Goal: Information Seeking & Learning: Learn about a topic

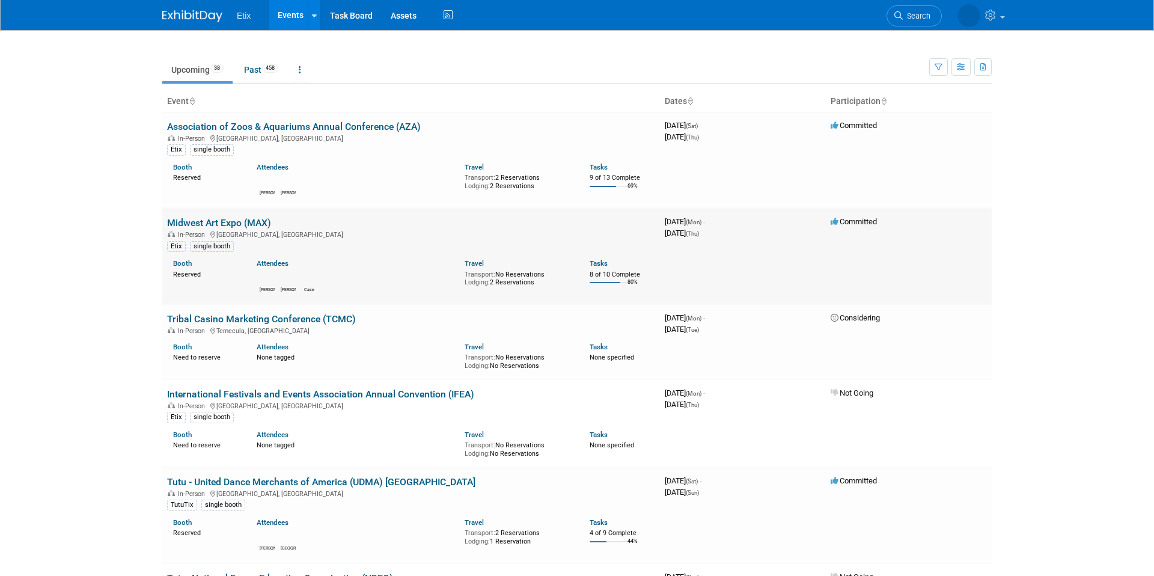
click at [245, 219] on link "Midwest Art Expo (MAX)" at bounding box center [219, 222] width 104 height 11
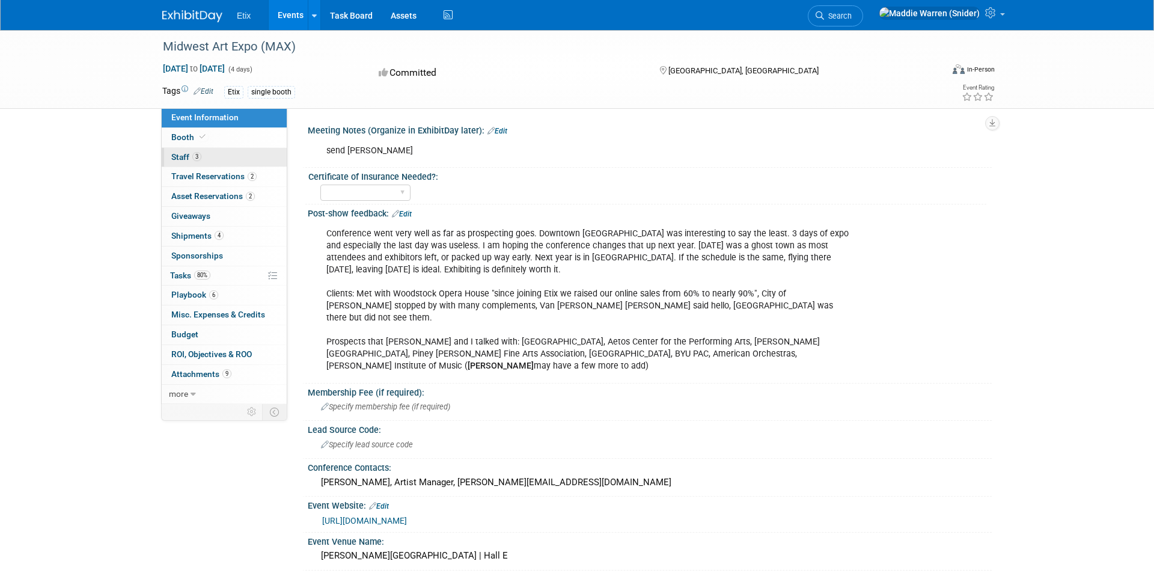
click at [245, 159] on link "3 Staff 3" at bounding box center [224, 157] width 125 height 19
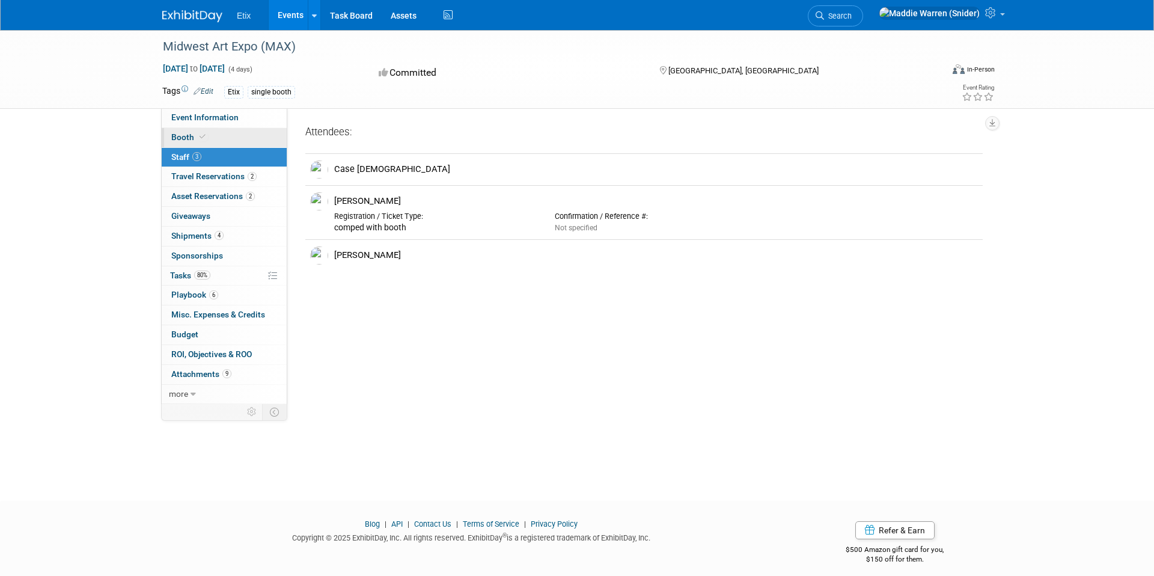
click at [234, 142] on link "Booth" at bounding box center [224, 137] width 125 height 19
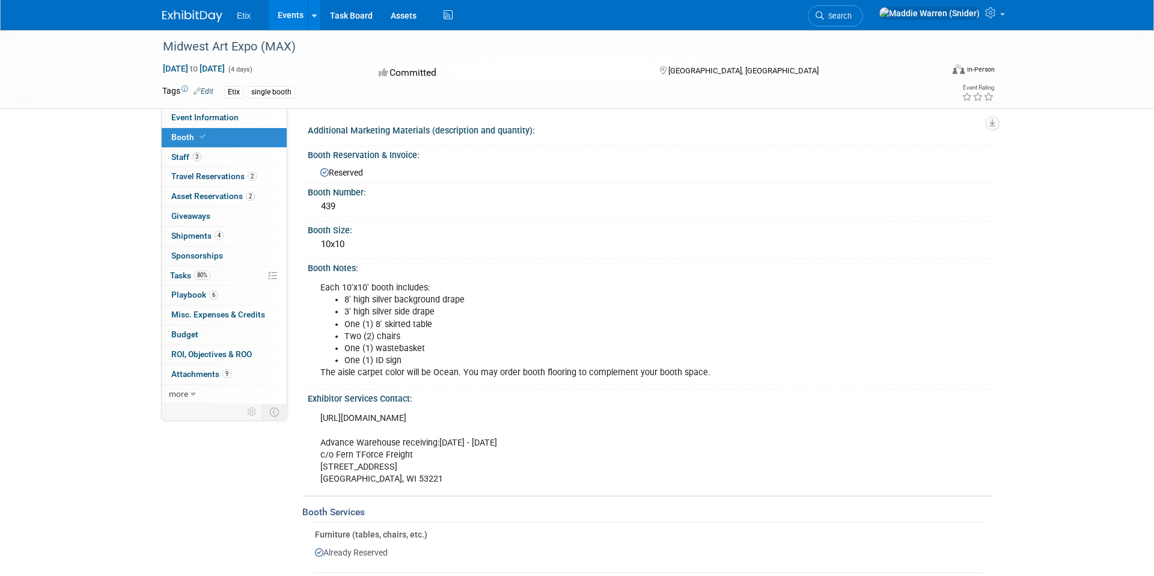
scroll to position [1, 0]
click at [234, 123] on link "Event Information" at bounding box center [224, 117] width 125 height 19
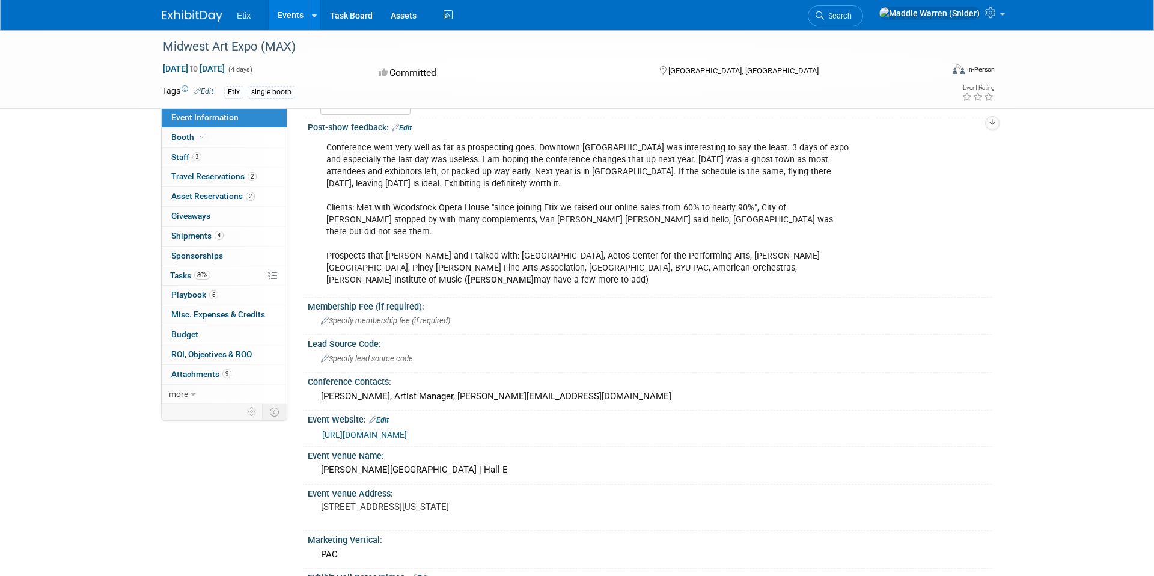
scroll to position [0, 0]
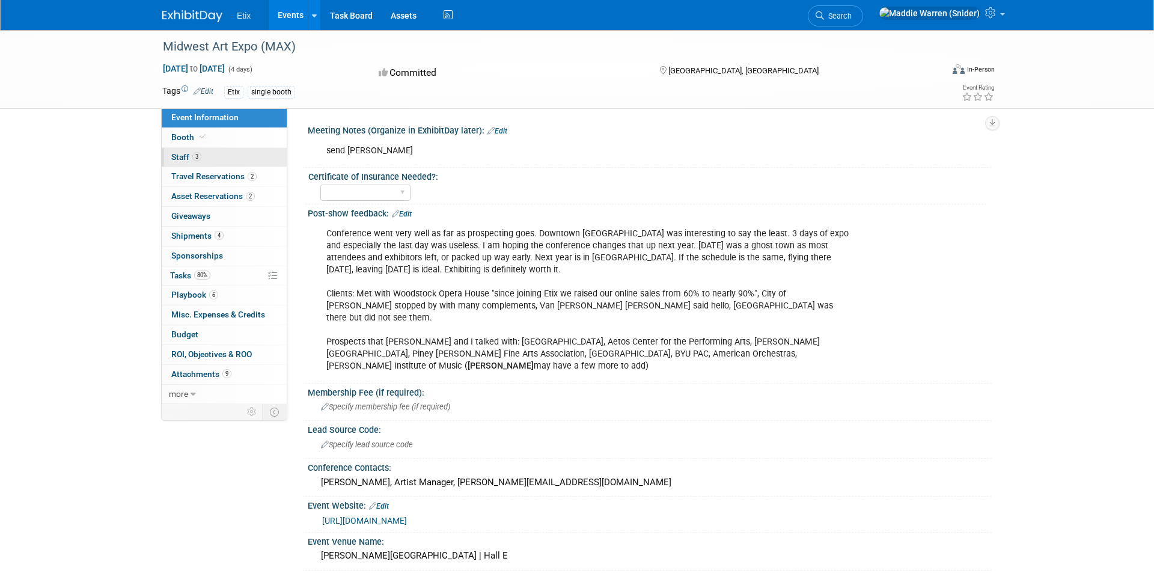
click at [206, 151] on link "3 Staff 3" at bounding box center [224, 157] width 125 height 19
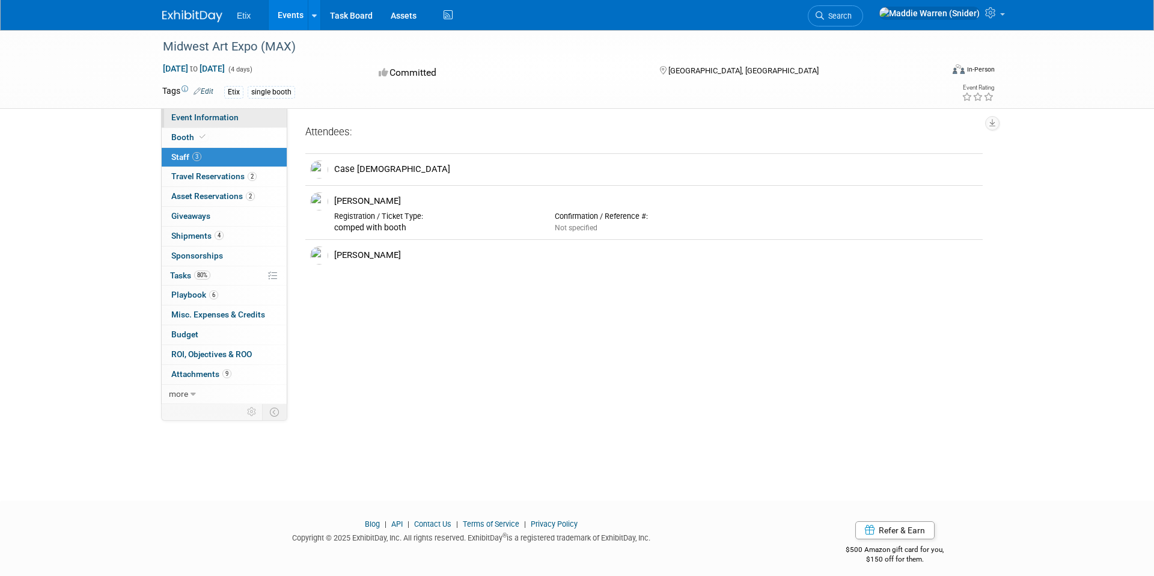
click at [220, 122] on link "Event Information" at bounding box center [224, 117] width 125 height 19
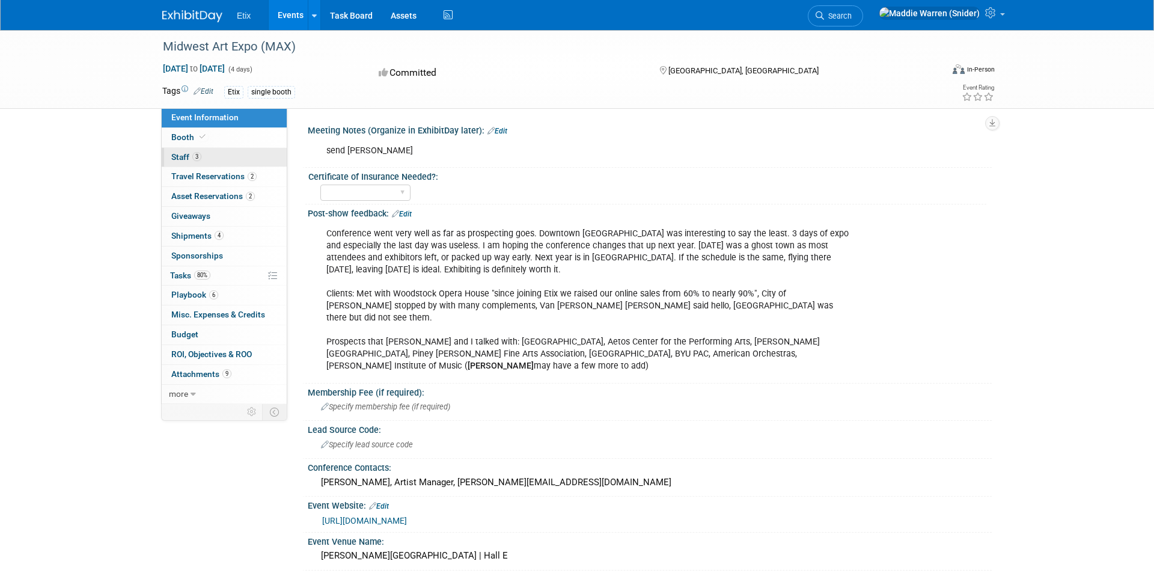
click at [257, 161] on link "3 Staff 3" at bounding box center [224, 157] width 125 height 19
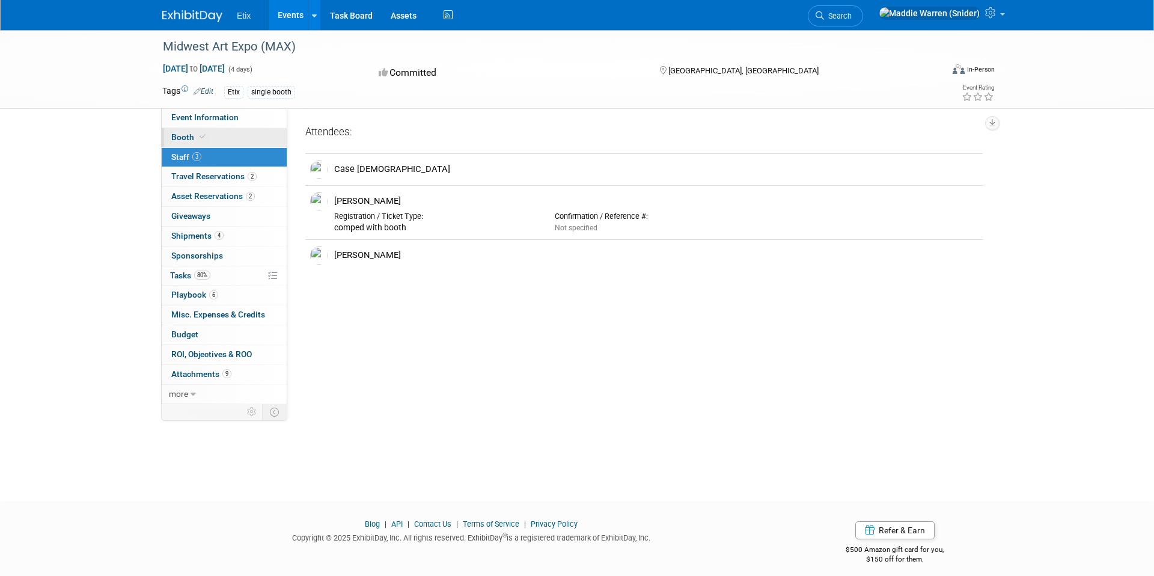
click at [219, 139] on link "Booth" at bounding box center [224, 137] width 125 height 19
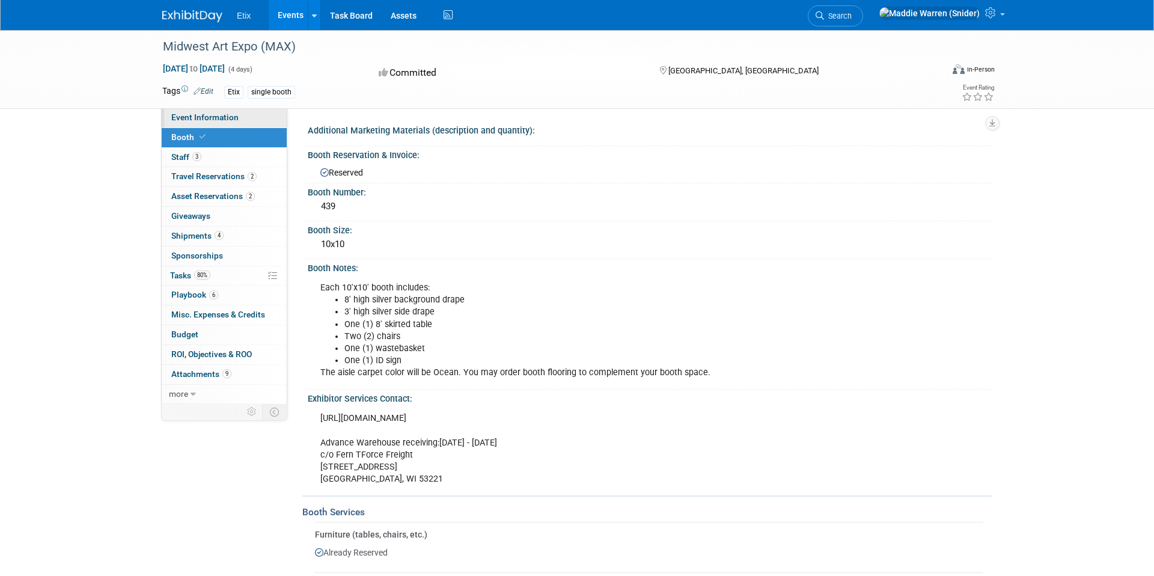
click at [223, 120] on span "Event Information" at bounding box center [204, 117] width 67 height 10
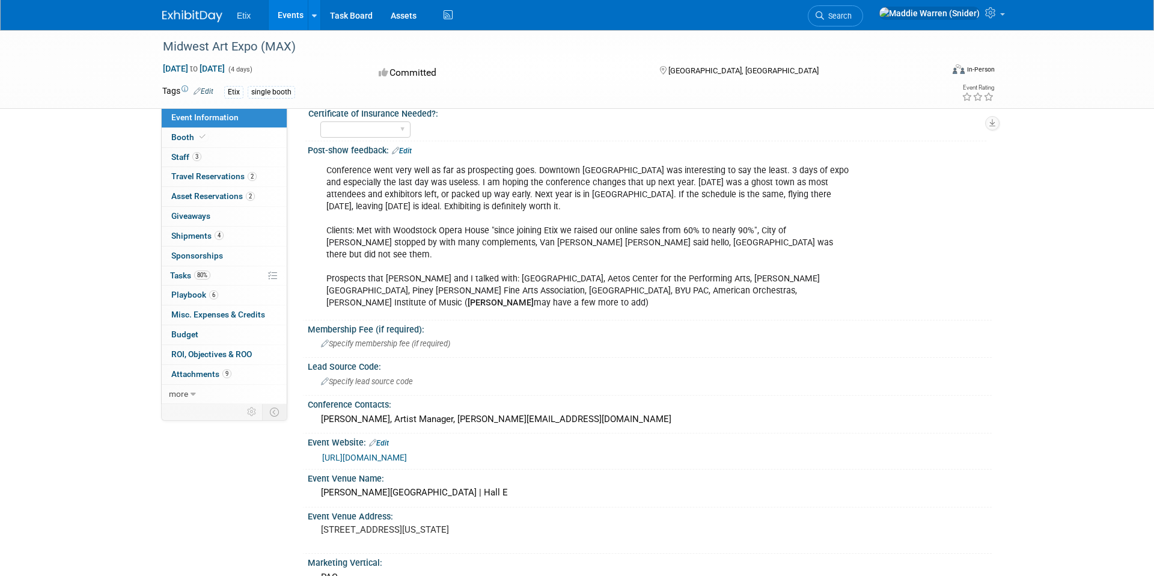
scroll to position [93, 0]
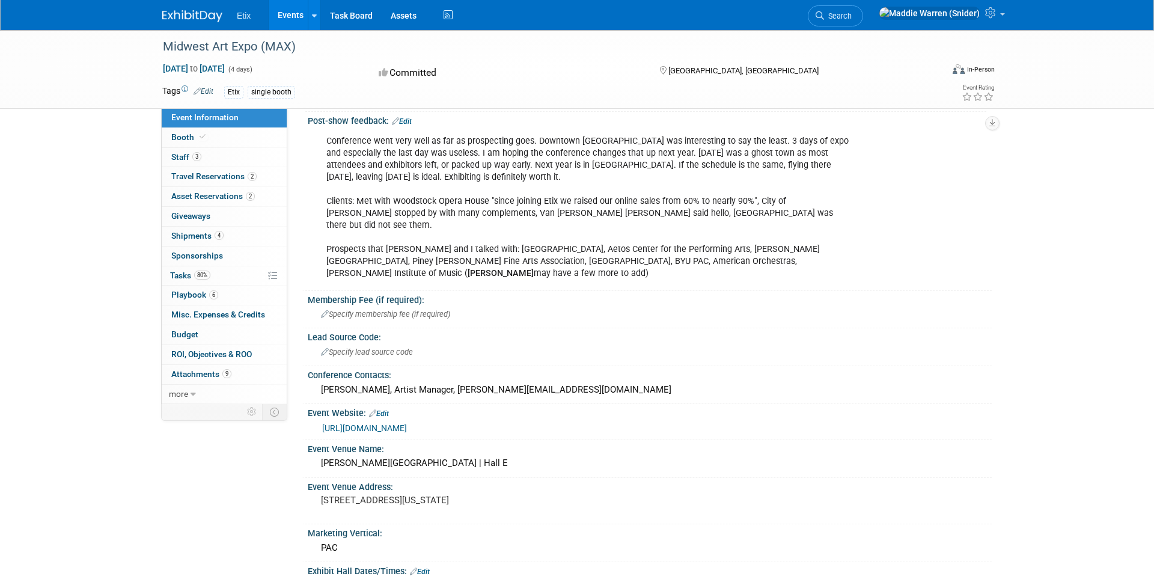
click at [404, 423] on link "[URL][DOMAIN_NAME]" at bounding box center [364, 428] width 85 height 10
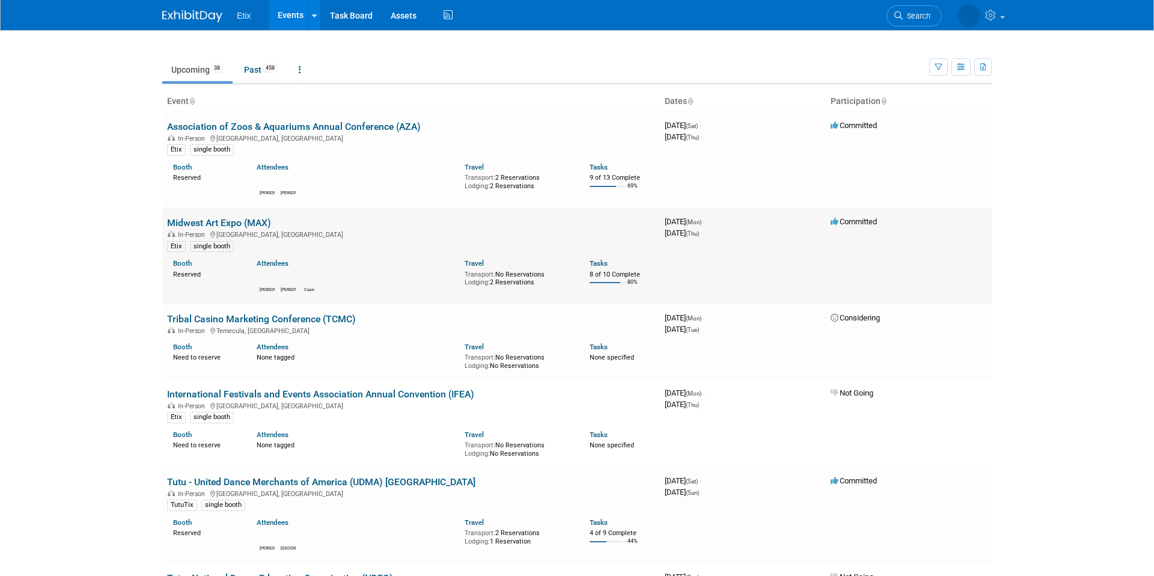
click at [240, 228] on link "Midwest Art Expo (MAX)" at bounding box center [219, 222] width 104 height 11
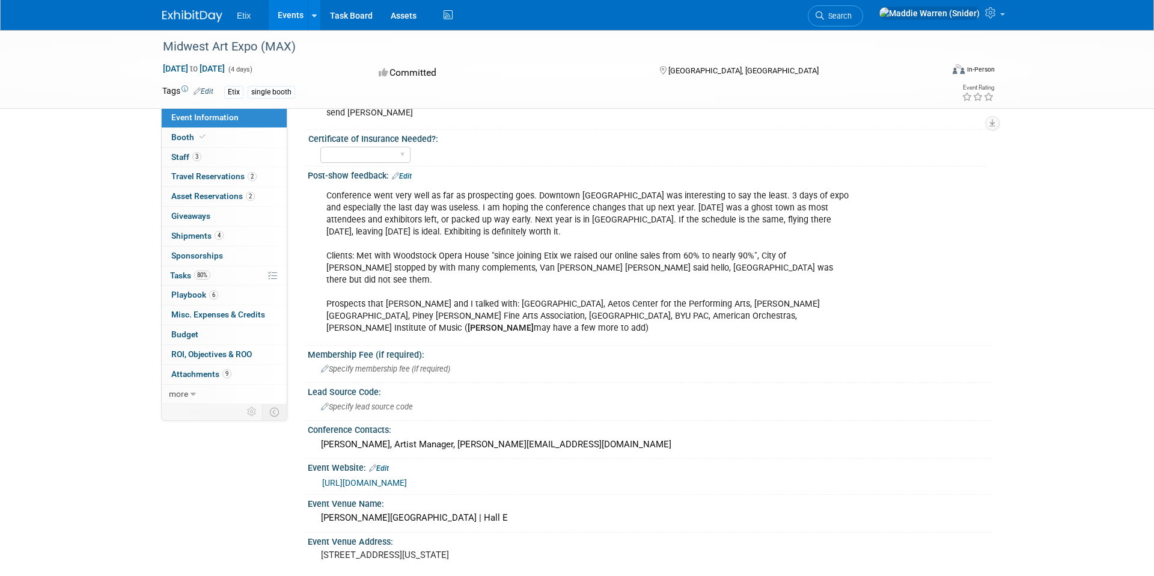
scroll to position [40, 0]
click at [242, 175] on span "Travel Reservations 2" at bounding box center [213, 176] width 85 height 10
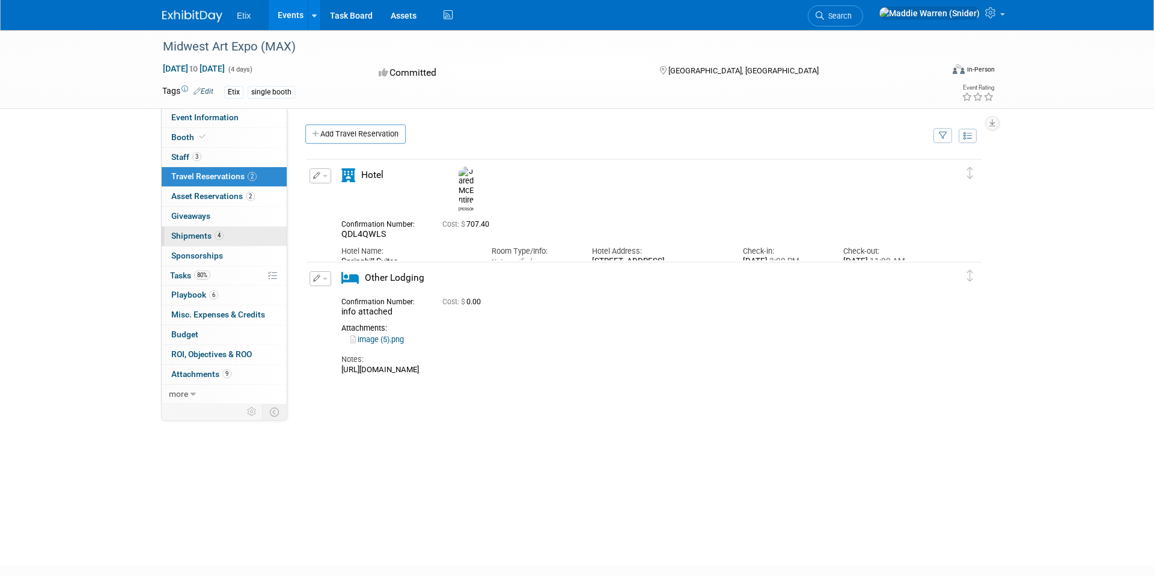
click at [212, 229] on link "4 Shipments 4" at bounding box center [224, 236] width 125 height 19
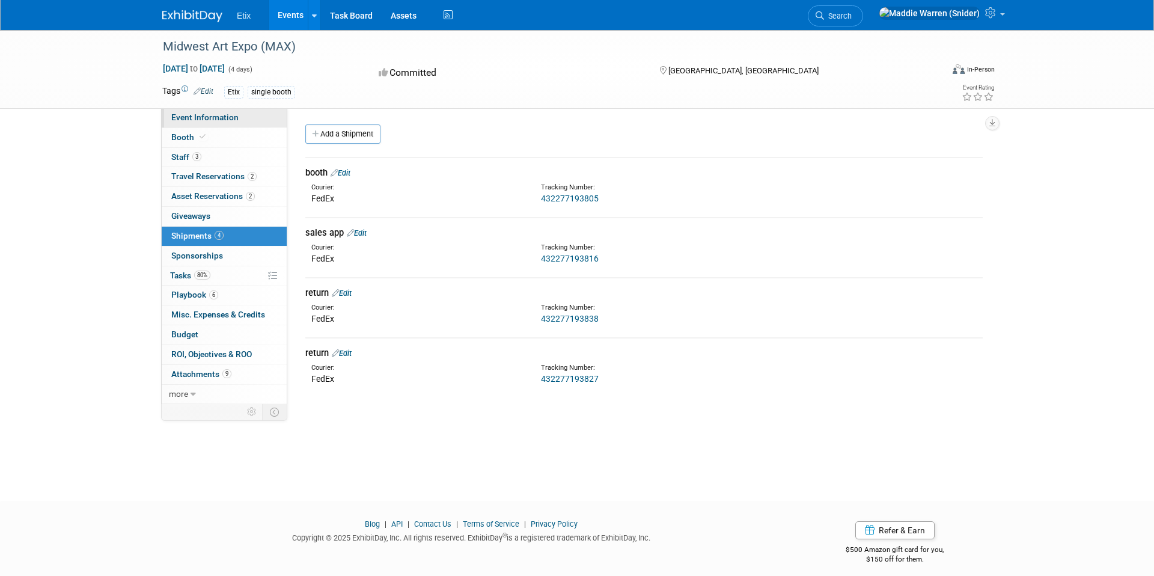
click at [205, 123] on link "Event Information" at bounding box center [224, 117] width 125 height 19
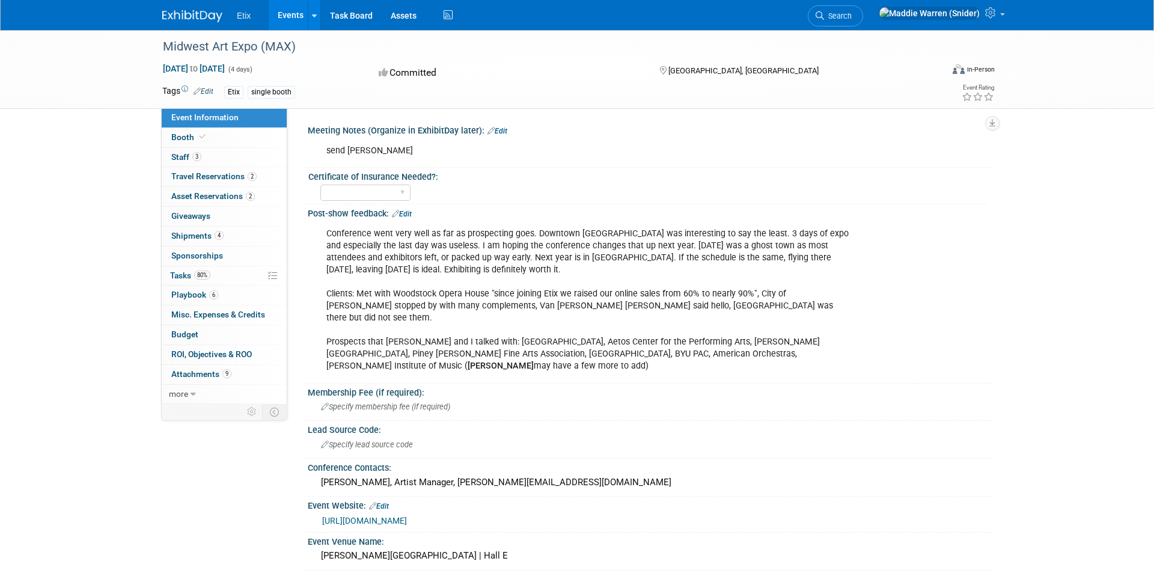
click at [209, 23] on div "Etix Events Recently Viewed Events: Midwest Art Expo (MAX) [GEOGRAPHIC_DATA], […" at bounding box center [576, 15] width 829 height 30
